Goal: Find contact information: Find contact information

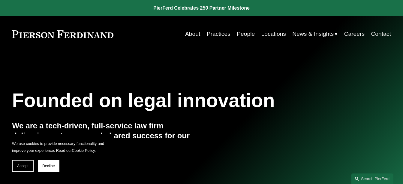
click at [374, 34] on link "Contact" at bounding box center [381, 33] width 20 height 11
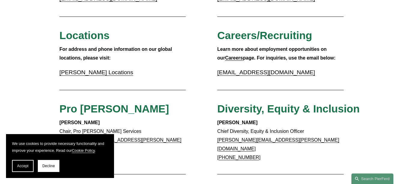
scroll to position [150, 0]
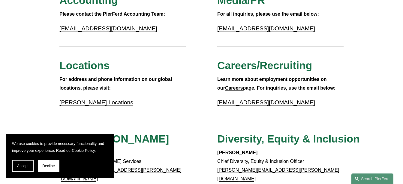
click at [109, 107] on p "[PERSON_NAME] Locations" at bounding box center [122, 102] width 126 height 11
click at [110, 105] on link "[PERSON_NAME] Locations" at bounding box center [96, 102] width 74 height 6
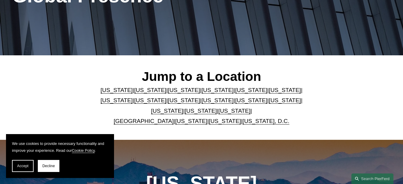
scroll to position [120, 0]
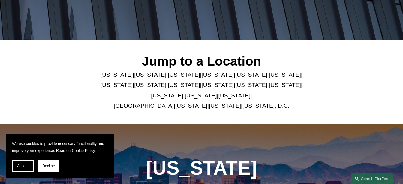
click at [118, 76] on link "Arizona" at bounding box center [117, 74] width 32 height 6
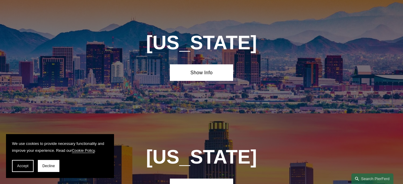
scroll to position [186, 0]
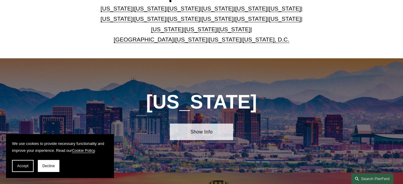
click at [201, 130] on link "Show Info" at bounding box center [201, 131] width 63 height 16
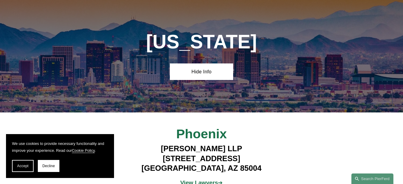
scroll to position [306, 0]
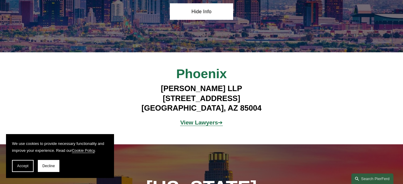
click at [211, 126] on strong "View Lawyers" at bounding box center [199, 122] width 38 height 6
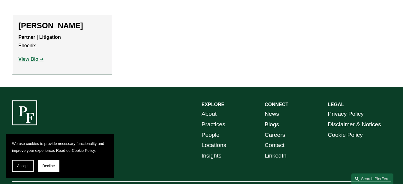
scroll to position [420, 0]
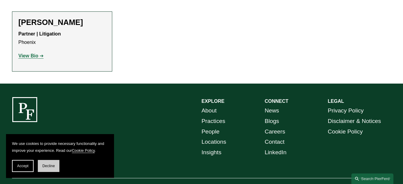
click at [45, 168] on button "Decline" at bounding box center [49, 166] width 22 height 12
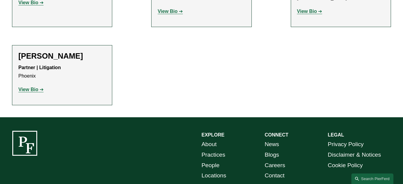
scroll to position [450, 0]
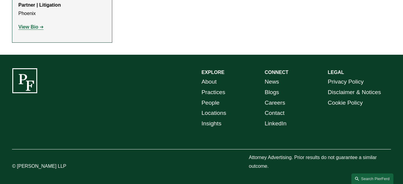
click at [273, 114] on link "Contact" at bounding box center [275, 113] width 20 height 11
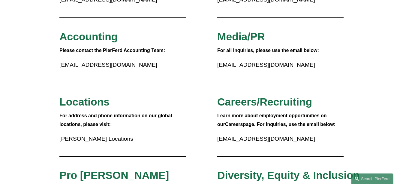
scroll to position [150, 0]
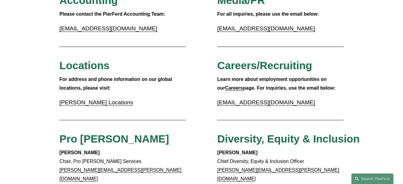
click at [108, 103] on link "[PERSON_NAME] Locations" at bounding box center [96, 102] width 74 height 6
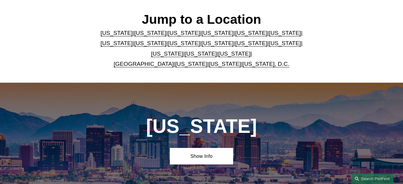
scroll to position [162, 0]
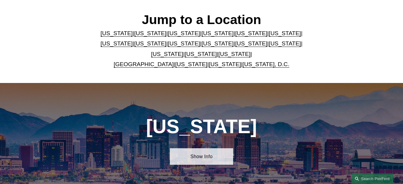
click at [220, 157] on link "Show Info" at bounding box center [201, 156] width 63 height 16
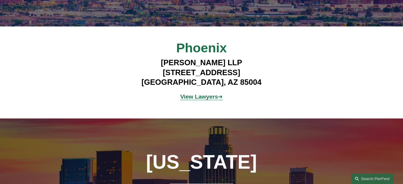
scroll to position [342, 0]
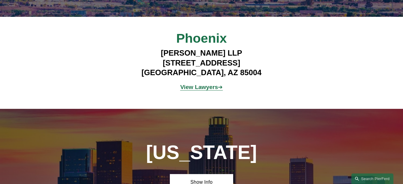
click at [210, 90] on strong "View Lawyers" at bounding box center [199, 87] width 38 height 6
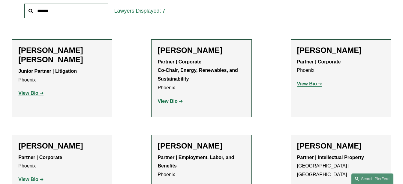
scroll to position [240, 0]
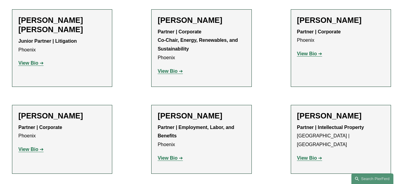
click at [36, 60] on strong "View Bio" at bounding box center [28, 62] width 20 height 5
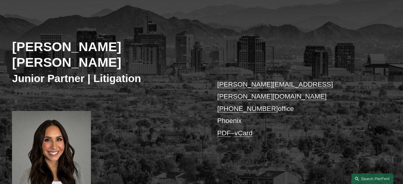
scroll to position [60, 0]
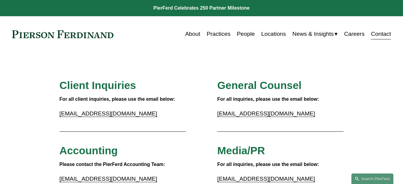
click at [379, 33] on link "Contact" at bounding box center [381, 33] width 20 height 11
click at [271, 35] on link "Locations" at bounding box center [274, 33] width 25 height 11
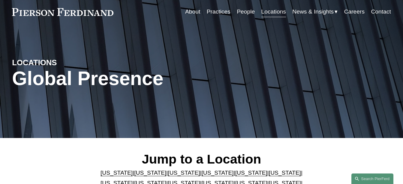
scroll to position [120, 0]
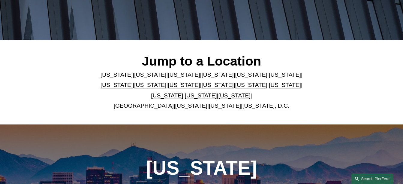
click at [116, 77] on link "Arizona" at bounding box center [117, 74] width 32 height 6
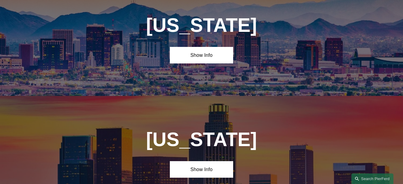
scroll to position [276, 0]
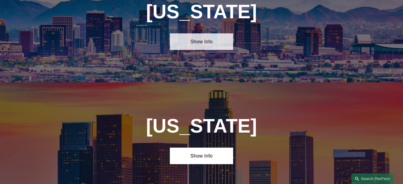
click at [224, 48] on link "Show Info" at bounding box center [201, 41] width 63 height 16
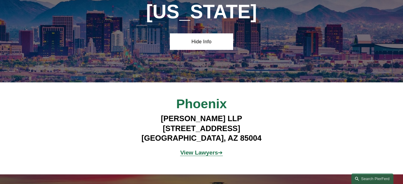
click at [206, 155] on strong "View Lawyers" at bounding box center [199, 152] width 38 height 6
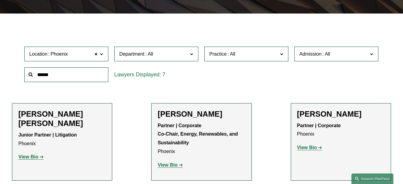
scroll to position [180, 0]
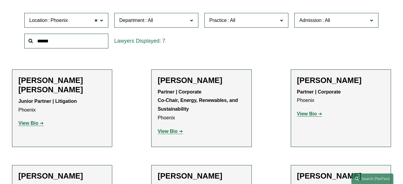
click at [29, 120] on strong "View Bio" at bounding box center [28, 122] width 20 height 5
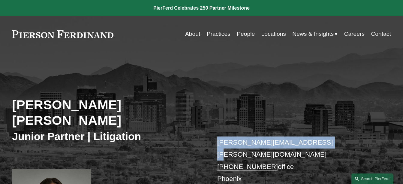
drag, startPoint x: 315, startPoint y: 129, endPoint x: 219, endPoint y: 130, distance: 96.1
click at [219, 136] on p "mccall.bauersfeld@pierferd.com +1.480.701.4808 office Phoenix PDF – vCard" at bounding box center [296, 166] width 158 height 61
copy link "mccall.bauersfeld@pierferd.com"
